Goal: Task Accomplishment & Management: Use online tool/utility

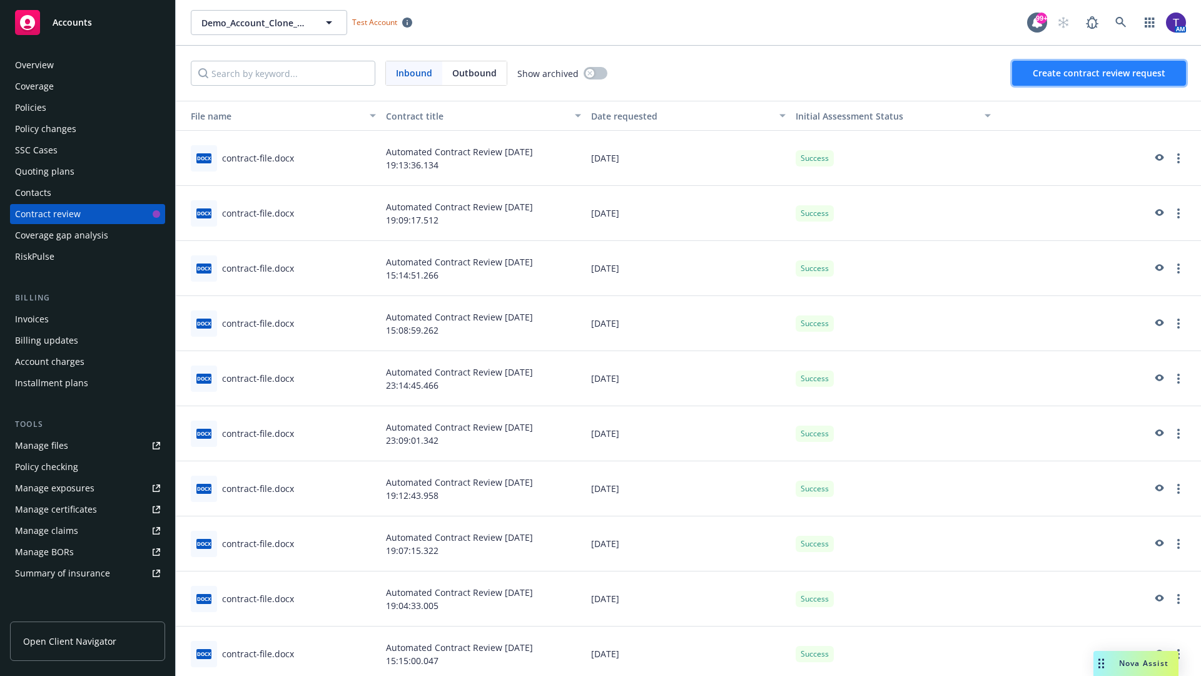
click at [1100, 73] on span "Create contract review request" at bounding box center [1099, 73] width 133 height 12
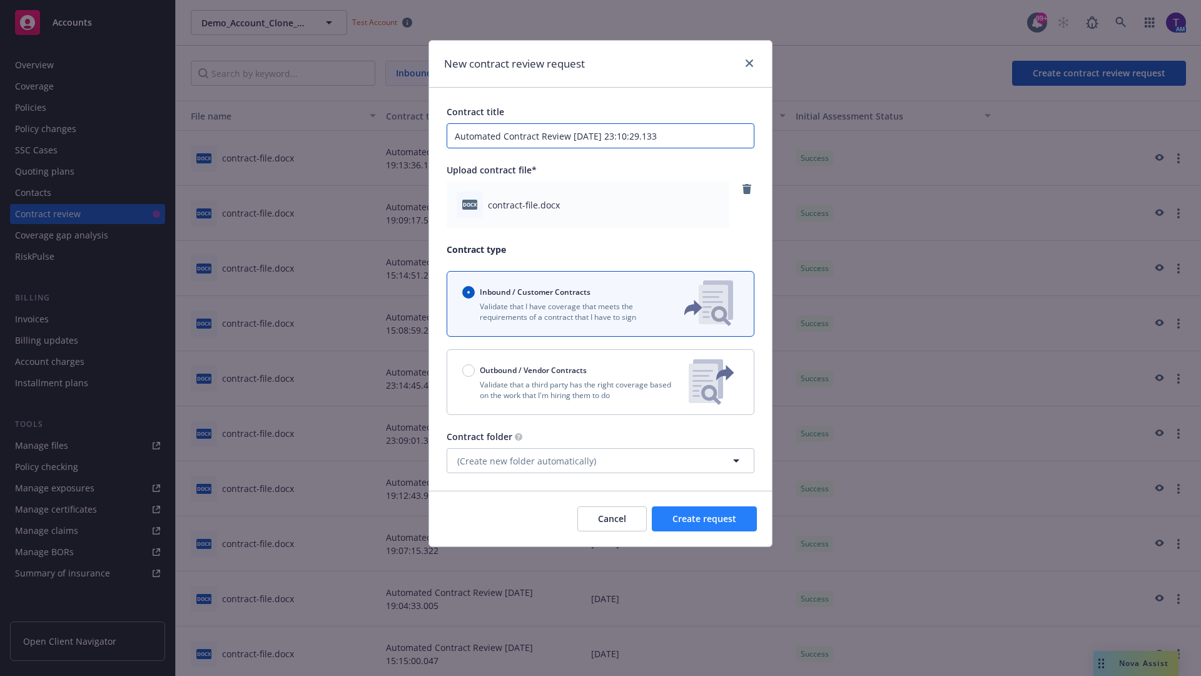
type input "Automated Contract Review [DATE] 23:10:29.133"
click at [704, 519] on span "Create request" at bounding box center [704, 518] width 64 height 12
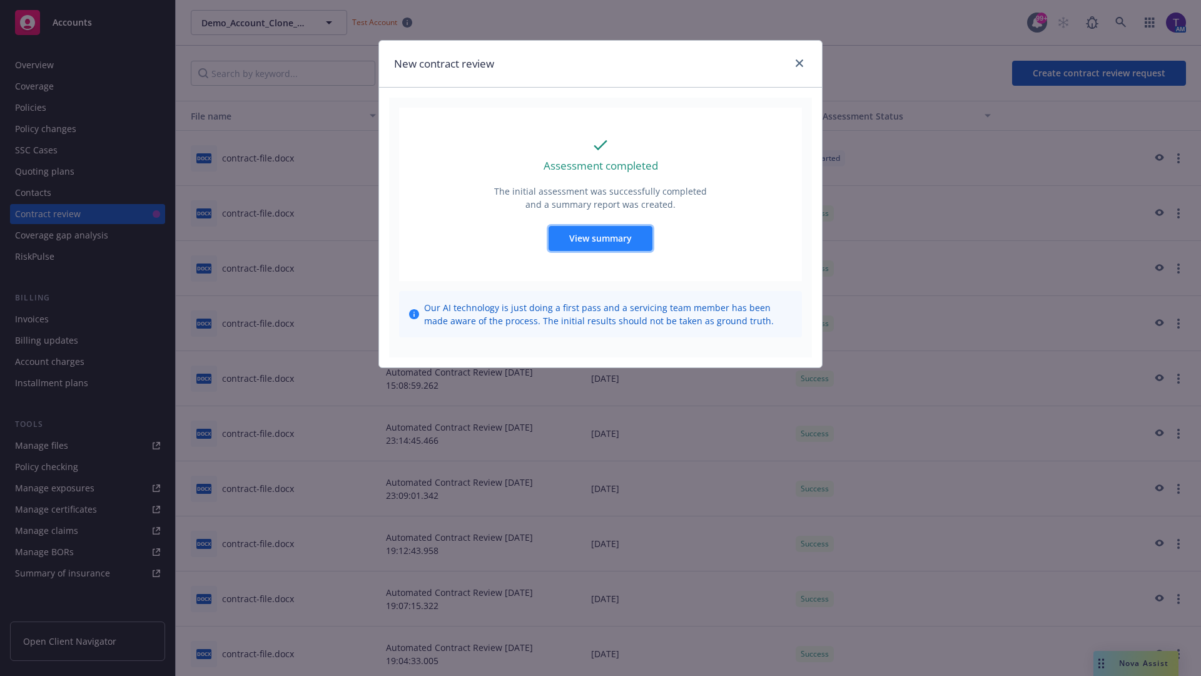
click at [600, 238] on span "View summary" at bounding box center [600, 238] width 63 height 12
